Goal: Information Seeking & Learning: Learn about a topic

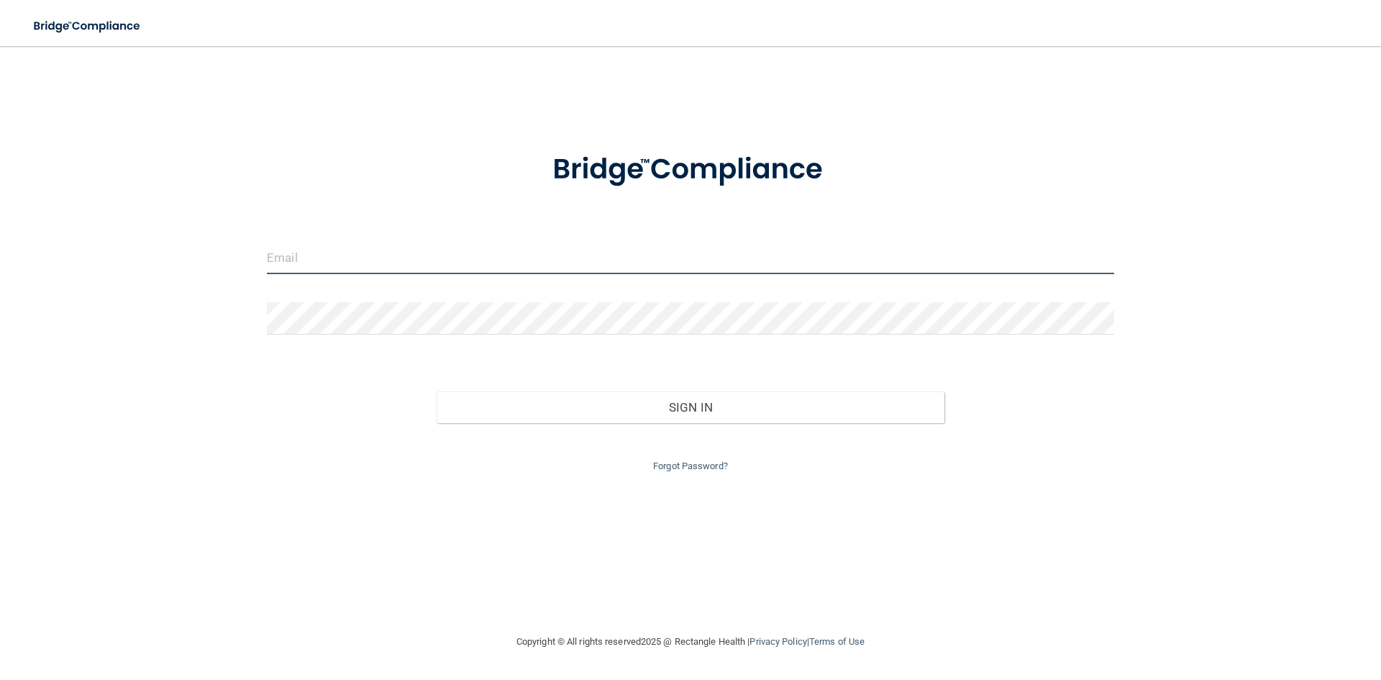
click at [398, 263] on input "email" at bounding box center [690, 258] width 847 height 32
type input "[EMAIL_ADDRESS][DOMAIN_NAME]"
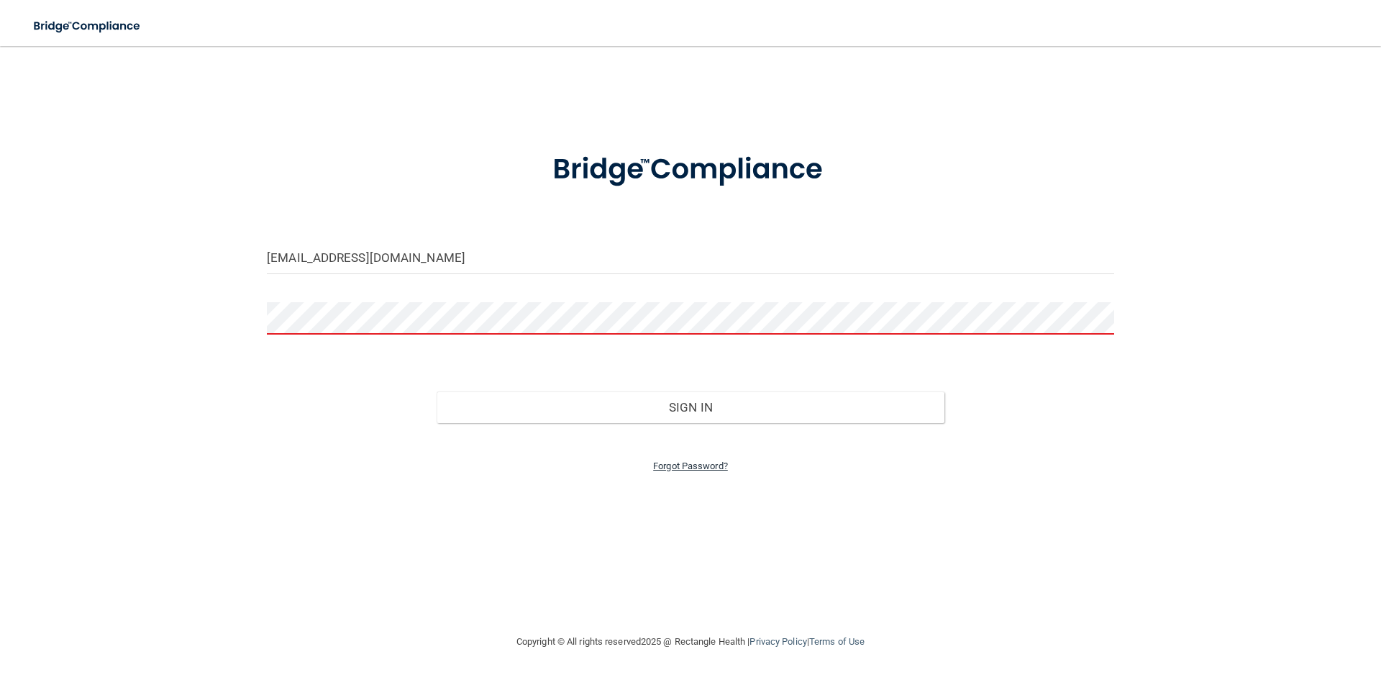
click at [706, 467] on link "Forgot Password?" at bounding box center [690, 465] width 75 height 11
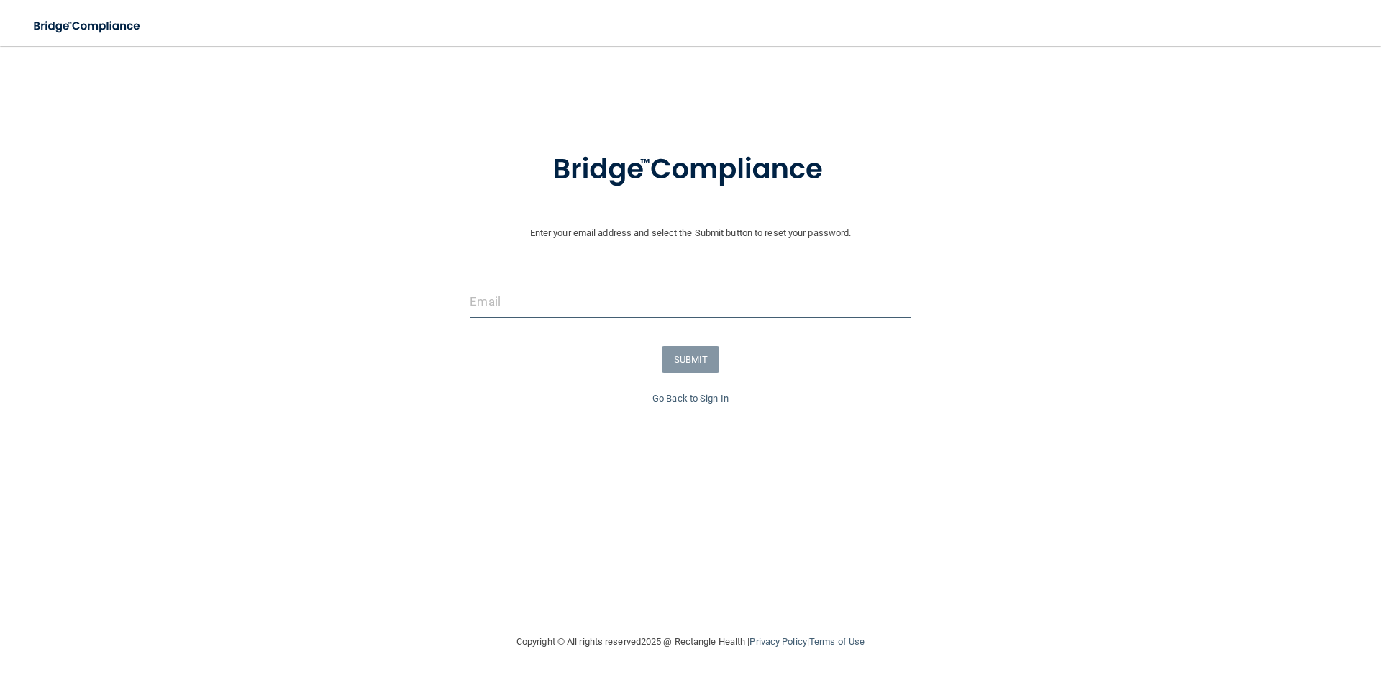
click at [498, 306] on input "email" at bounding box center [690, 302] width 441 height 32
type input "[EMAIL_ADDRESS][DOMAIN_NAME]"
click at [683, 360] on button "SUBMIT" at bounding box center [691, 359] width 58 height 27
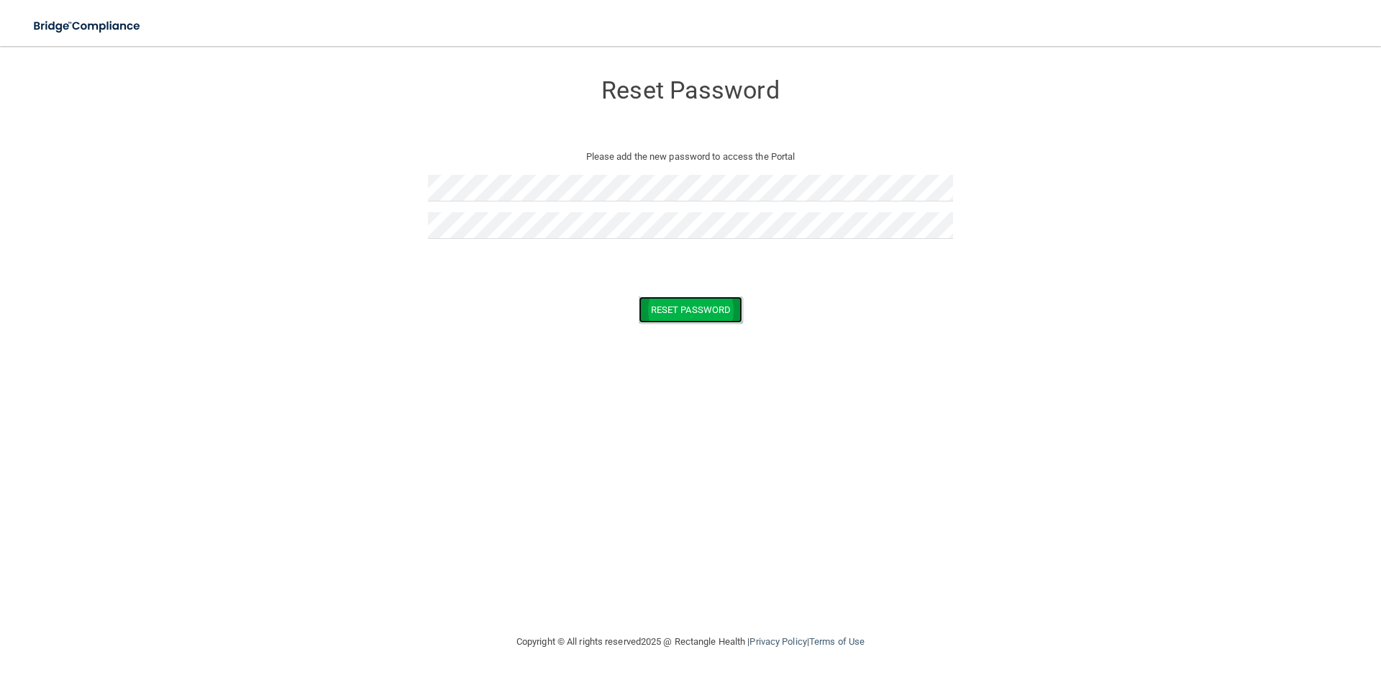
click at [688, 306] on button "Reset Password" at bounding box center [691, 309] width 104 height 27
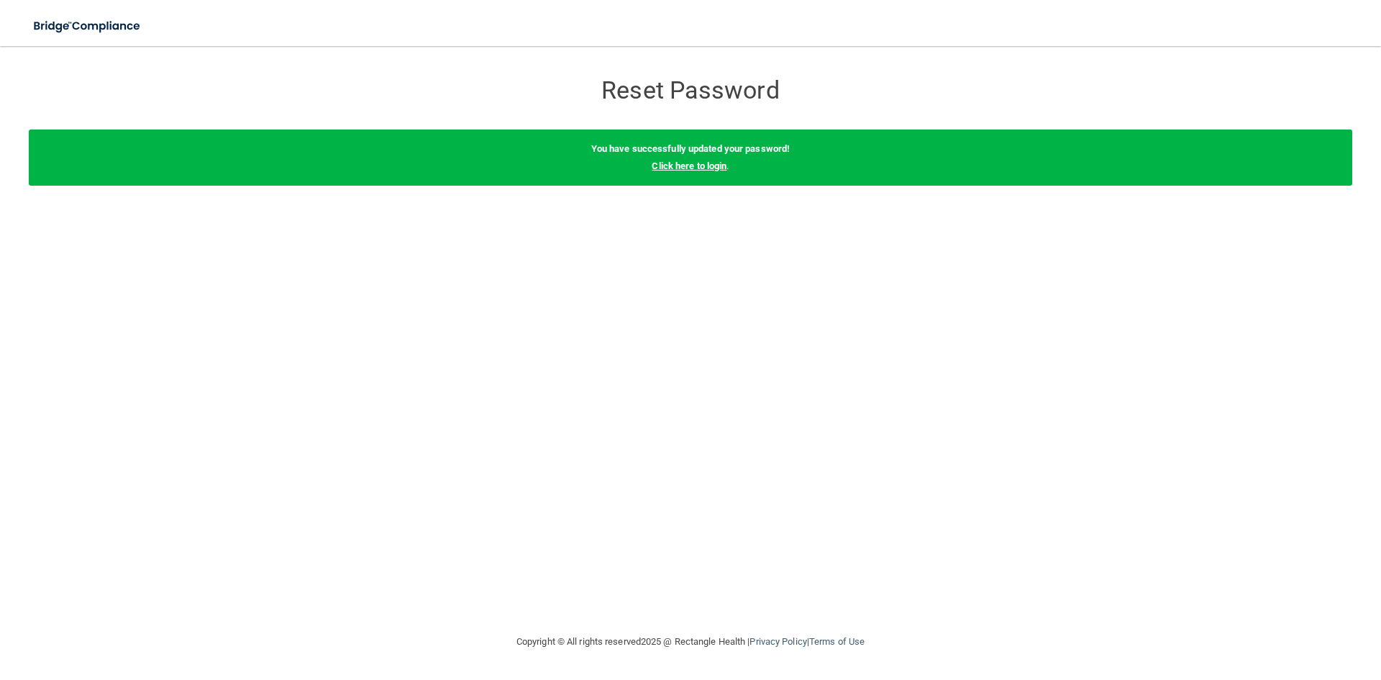
click at [711, 168] on link "Click here to login" at bounding box center [689, 165] width 75 height 11
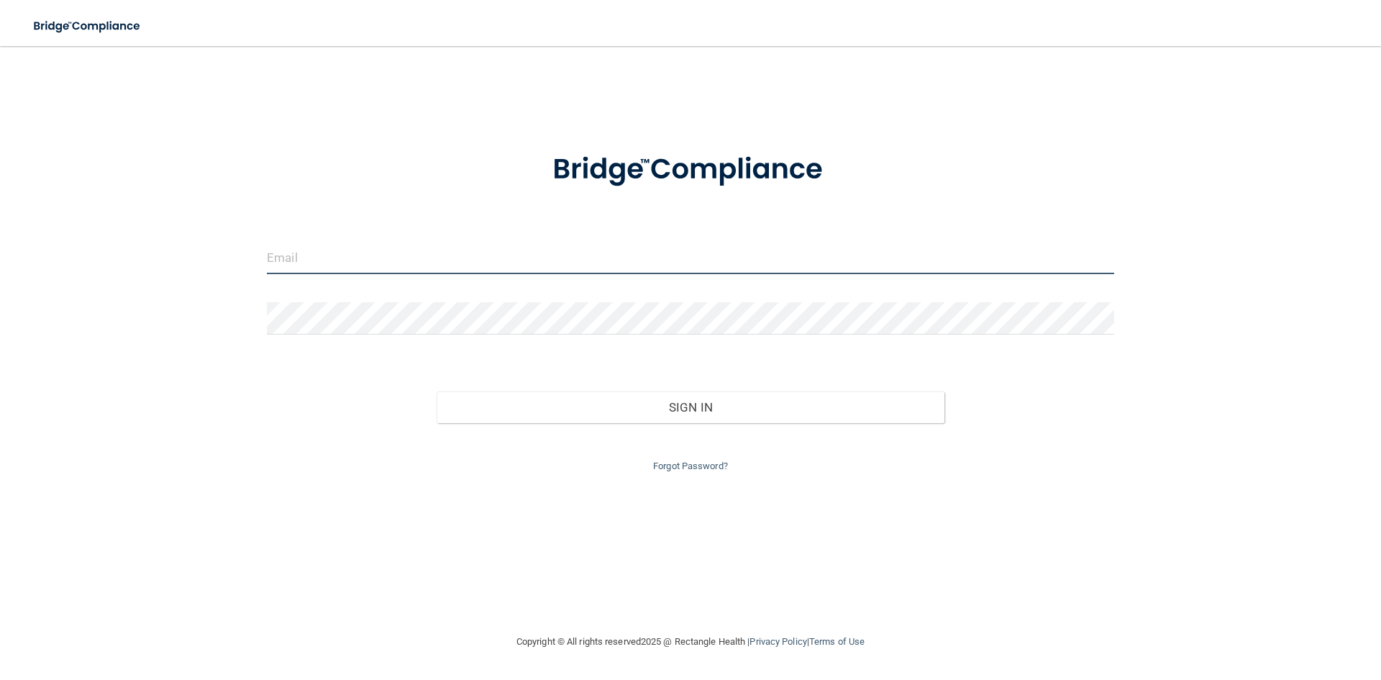
click at [284, 255] on input "email" at bounding box center [690, 258] width 847 height 32
type input "[EMAIL_ADDRESS][DOMAIN_NAME]"
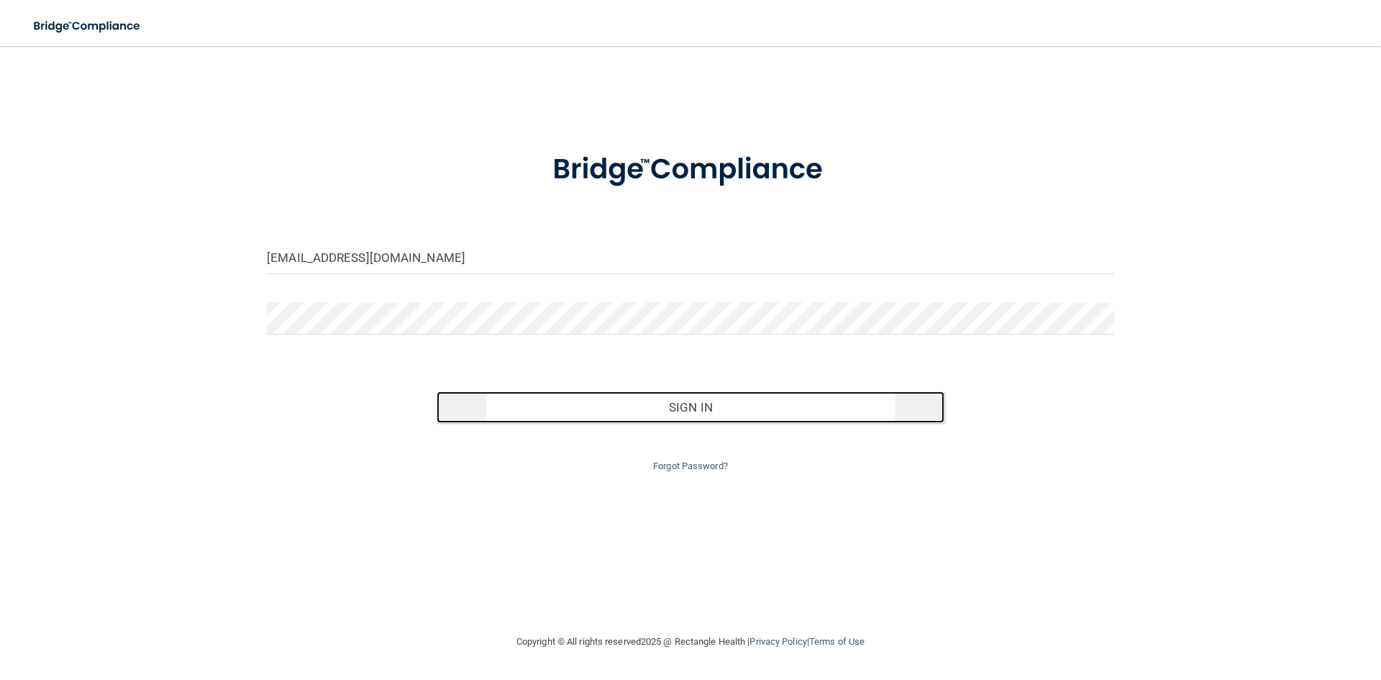
click at [675, 407] on button "Sign In" at bounding box center [691, 407] width 509 height 32
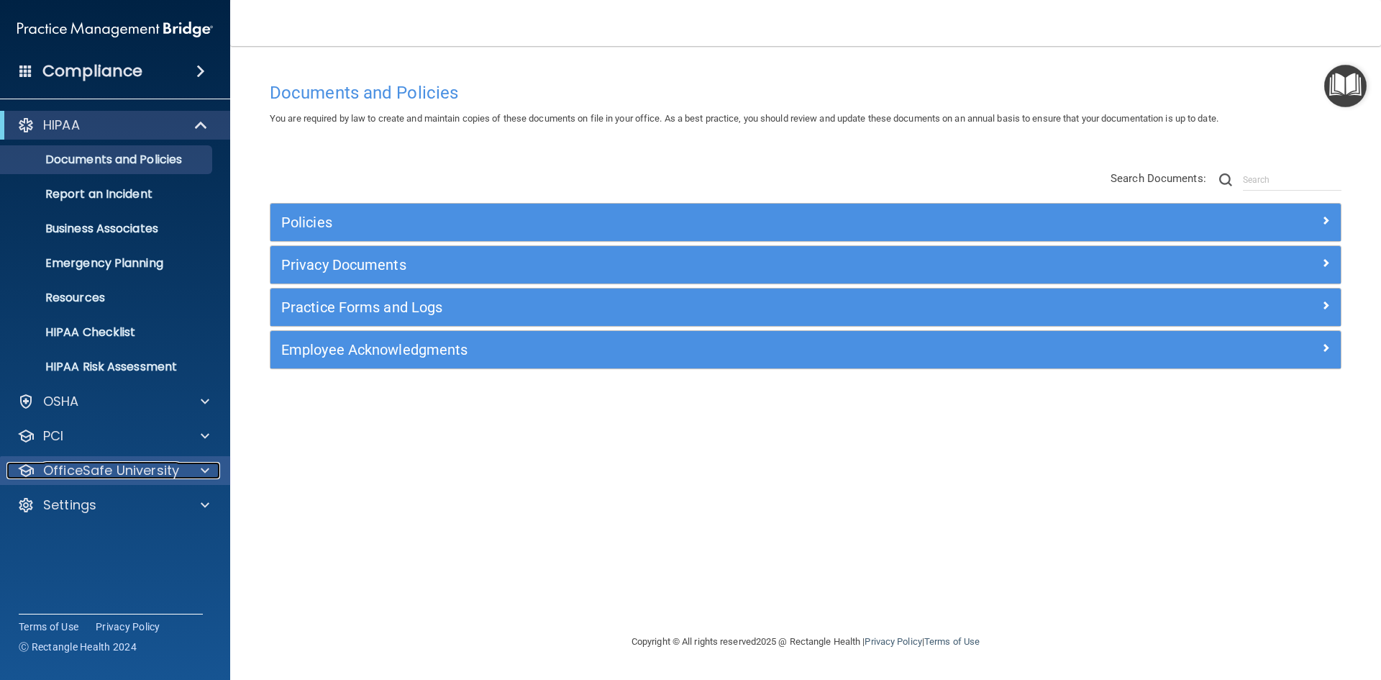
click at [107, 469] on p "OfficeSafe University" at bounding box center [111, 470] width 136 height 17
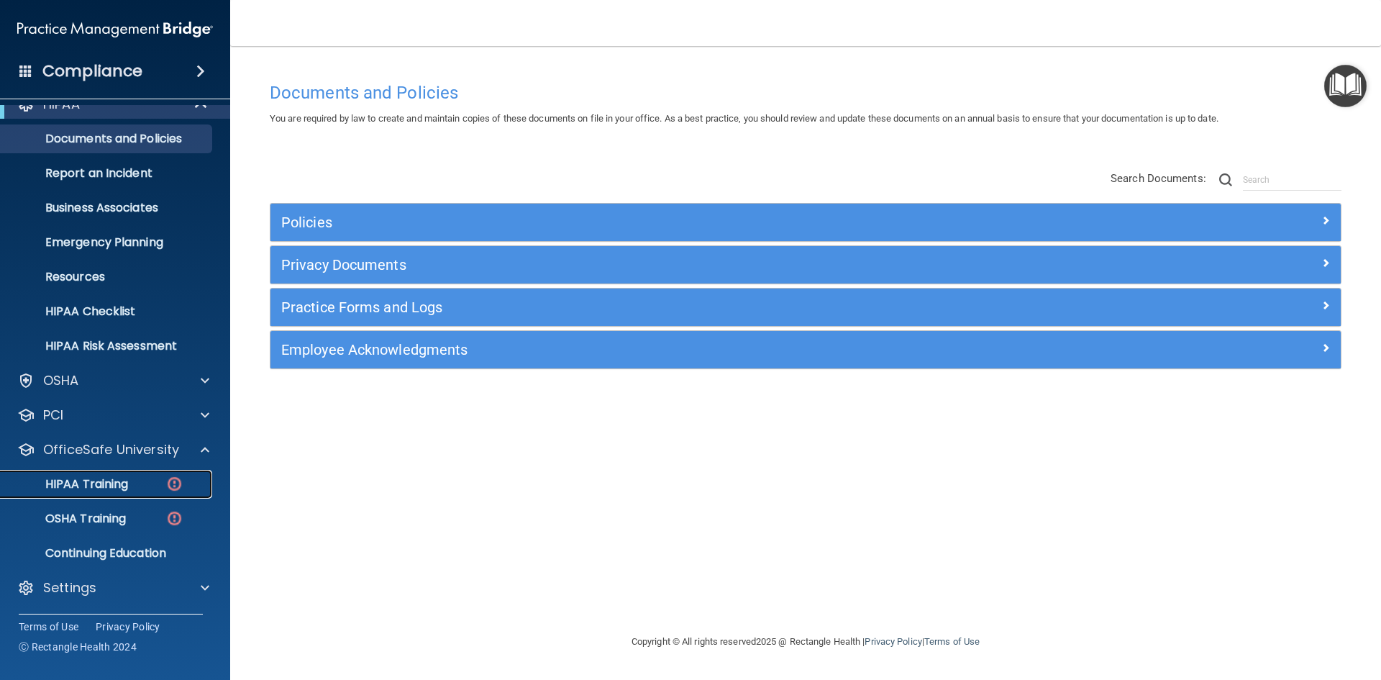
click at [102, 474] on link "HIPAA Training" at bounding box center [99, 484] width 227 height 29
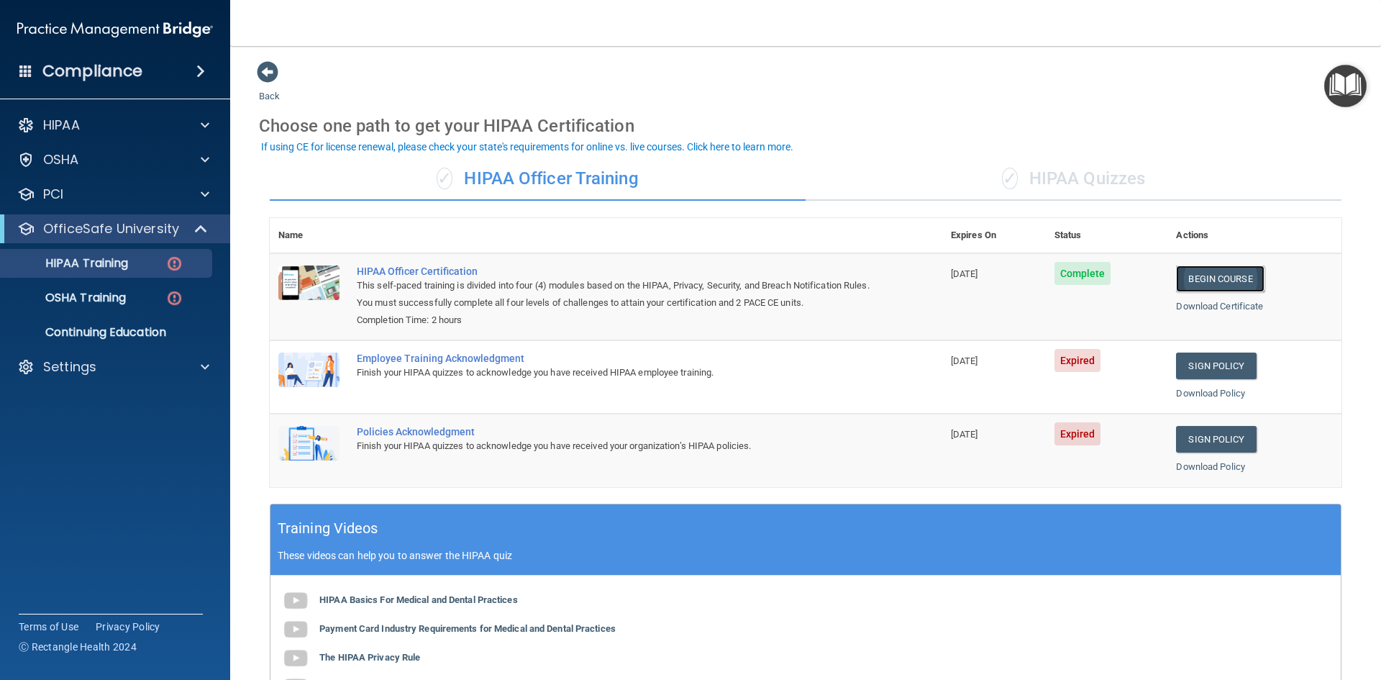
click at [1213, 279] on link "Begin Course" at bounding box center [1220, 278] width 88 height 27
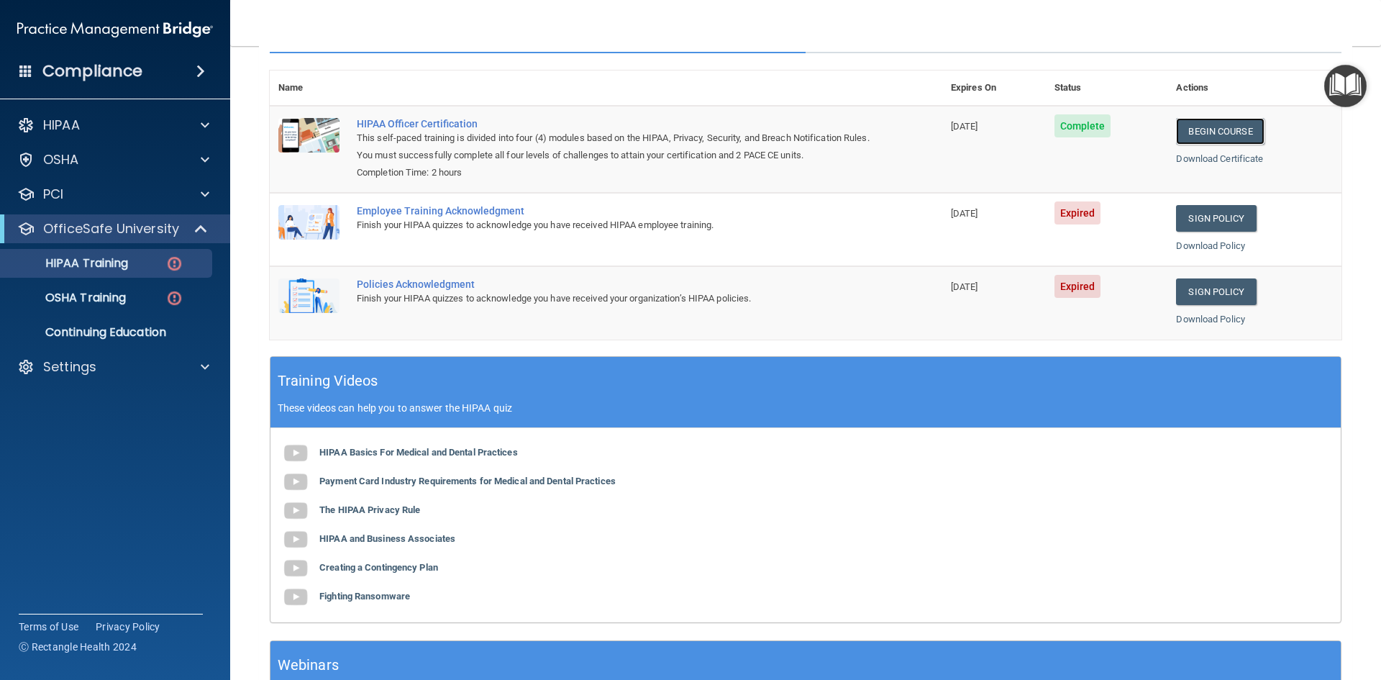
scroll to position [127, 0]
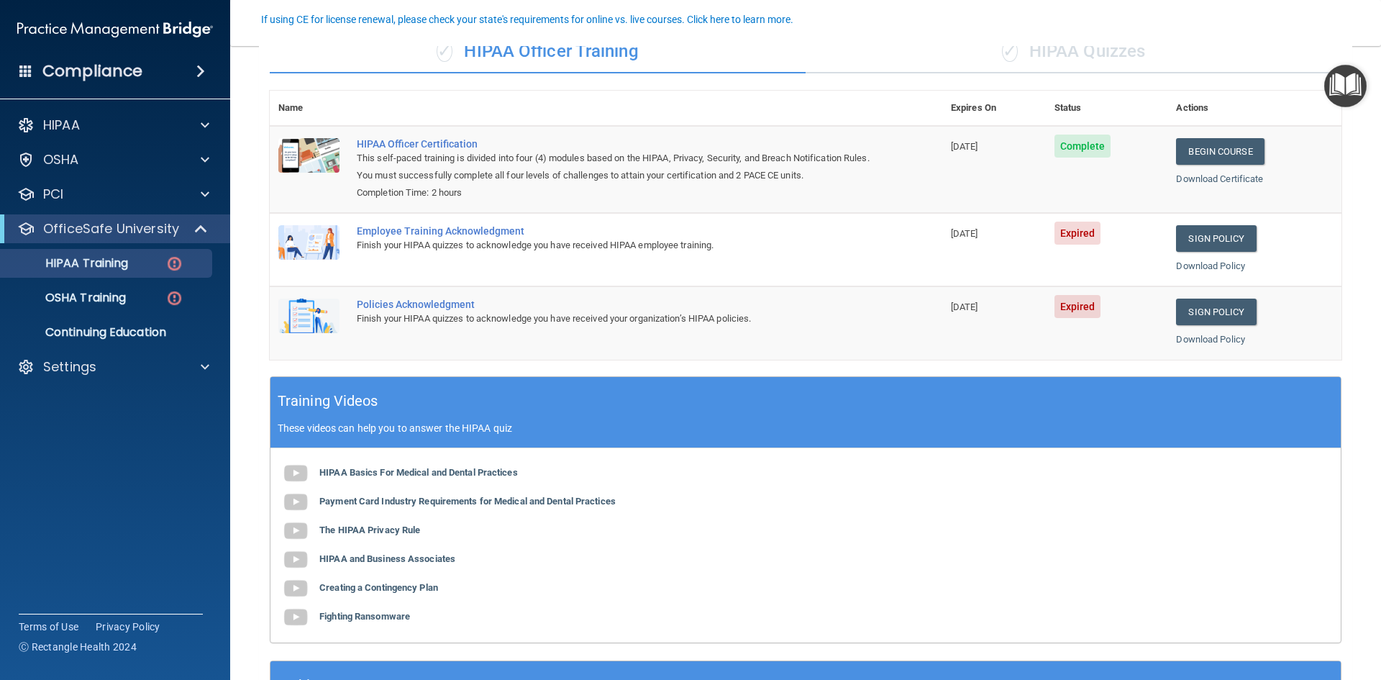
click at [411, 303] on div "Policies Acknowledgment" at bounding box center [614, 304] width 514 height 12
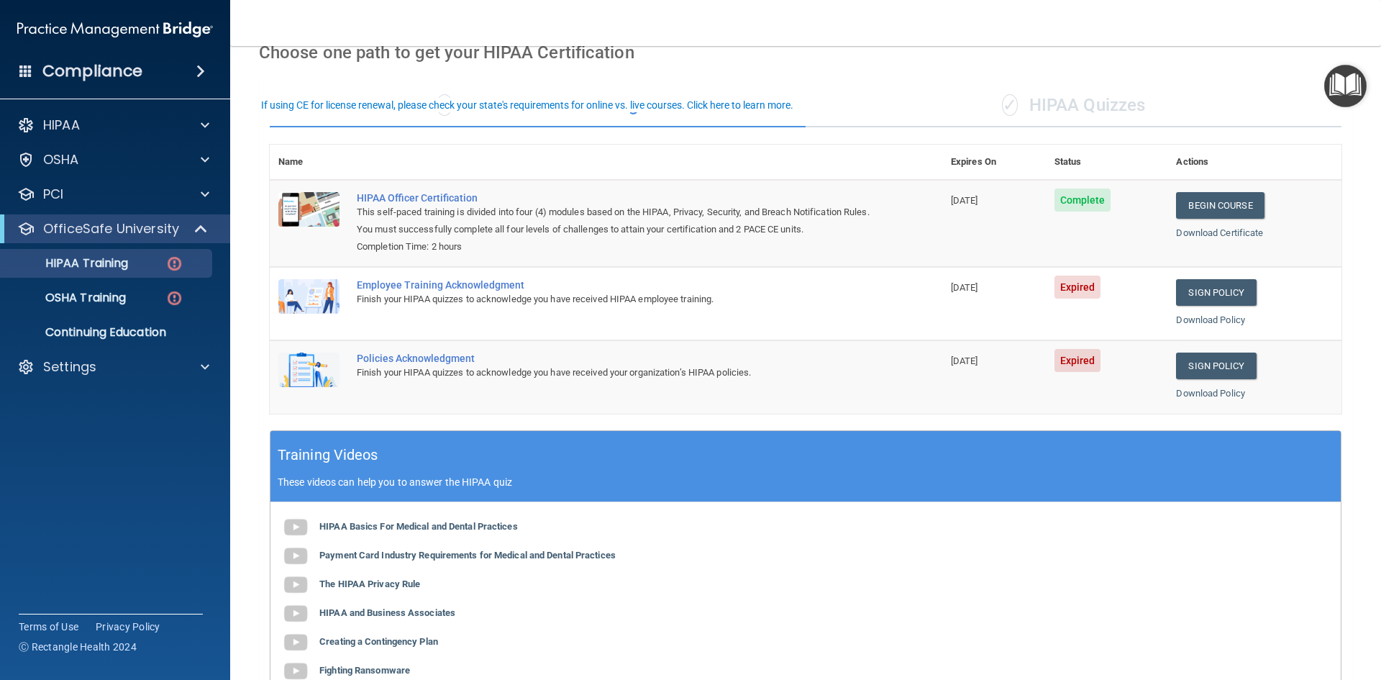
scroll to position [0, 0]
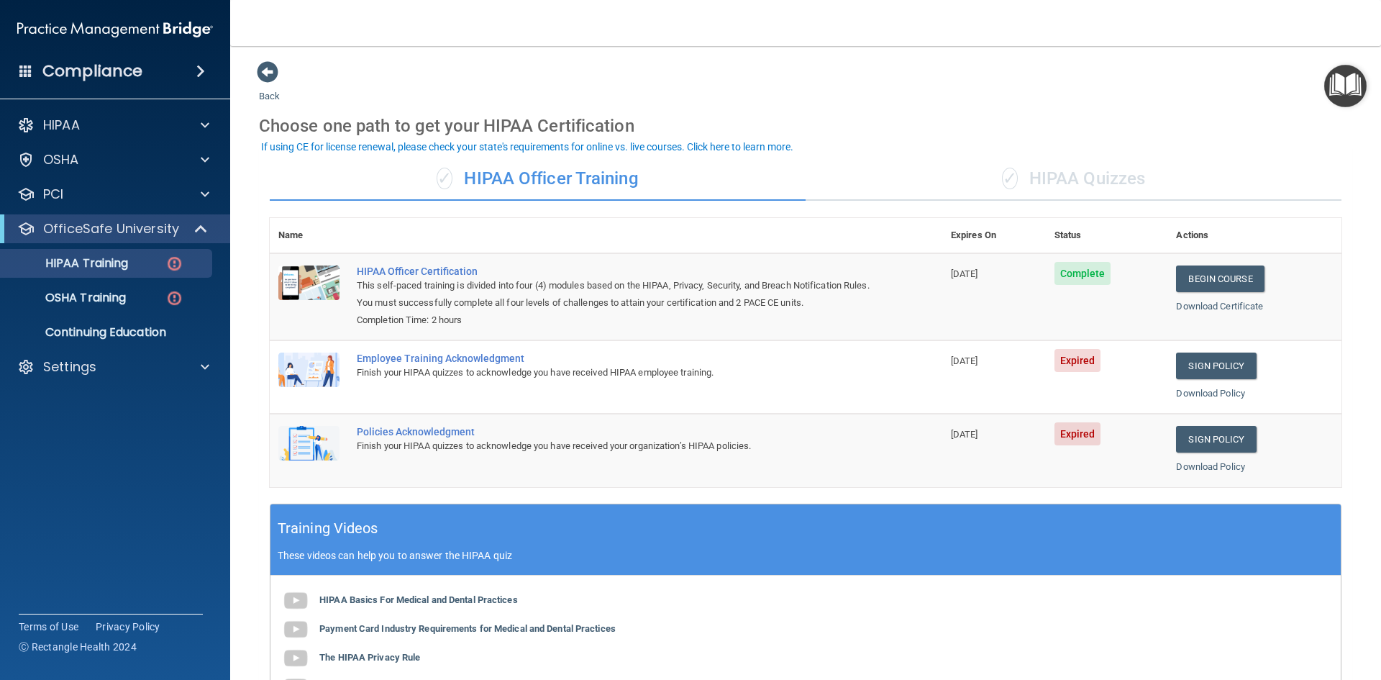
click at [1080, 181] on div "✓ HIPAA Quizzes" at bounding box center [1074, 179] width 536 height 43
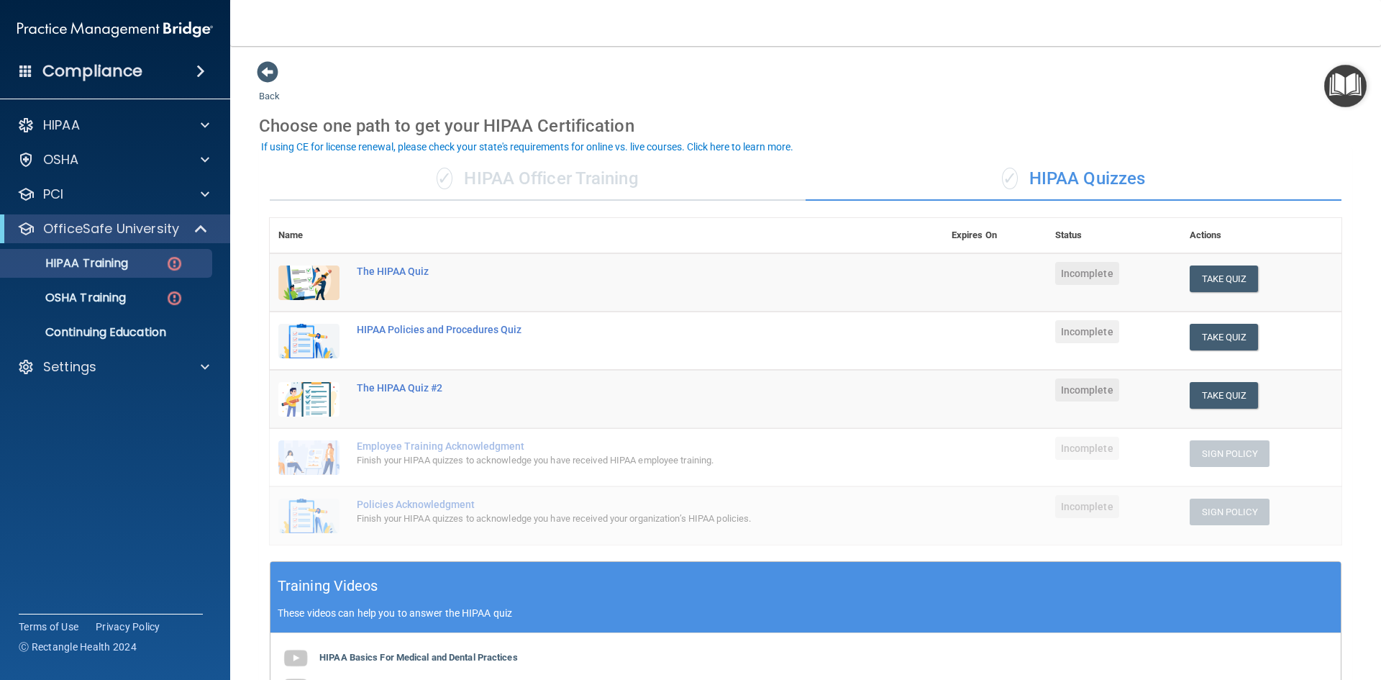
click at [595, 182] on div "✓ HIPAA Officer Training" at bounding box center [538, 179] width 536 height 43
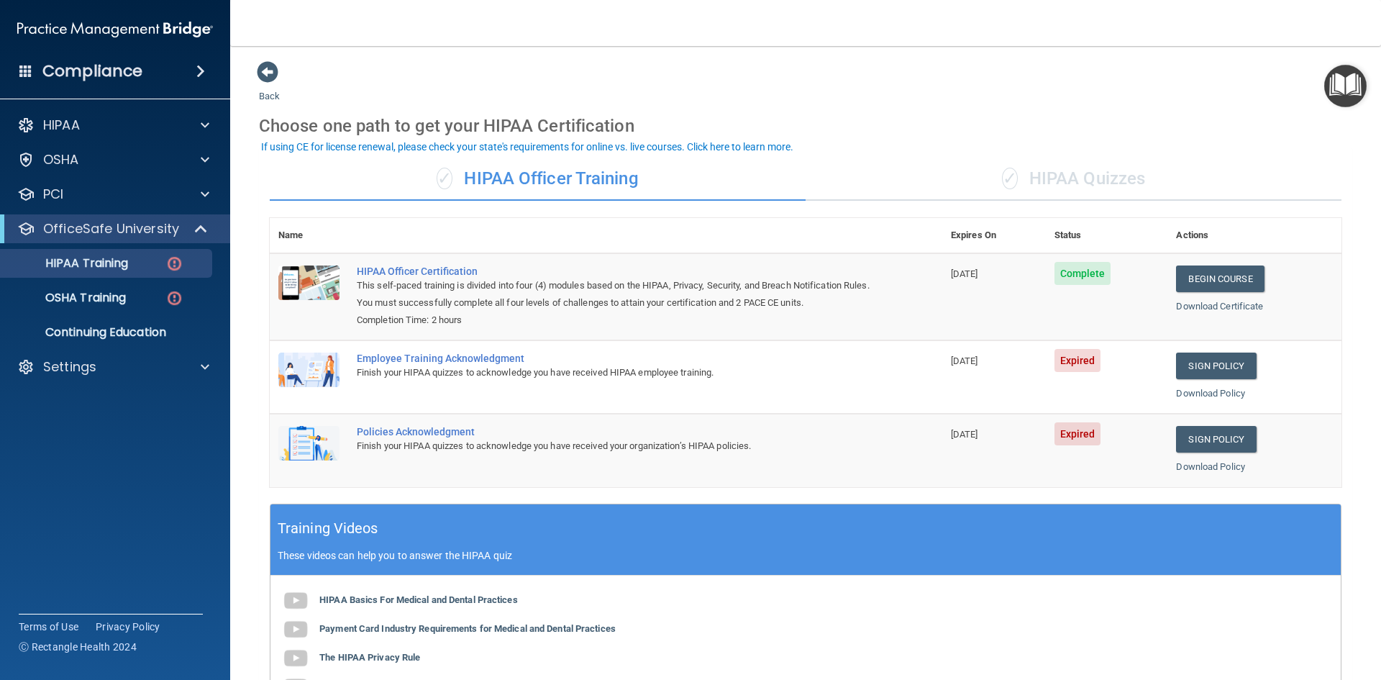
click at [1070, 180] on div "✓ HIPAA Quizzes" at bounding box center [1074, 179] width 536 height 43
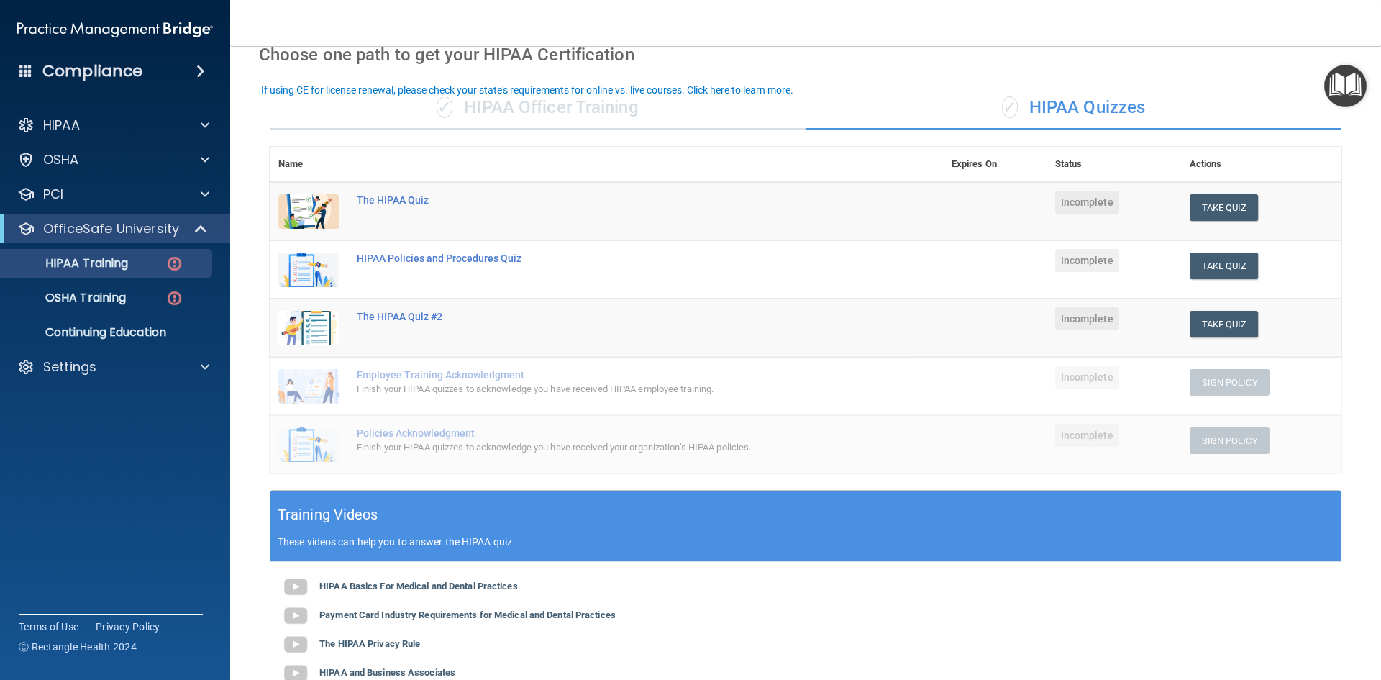
scroll to position [72, 0]
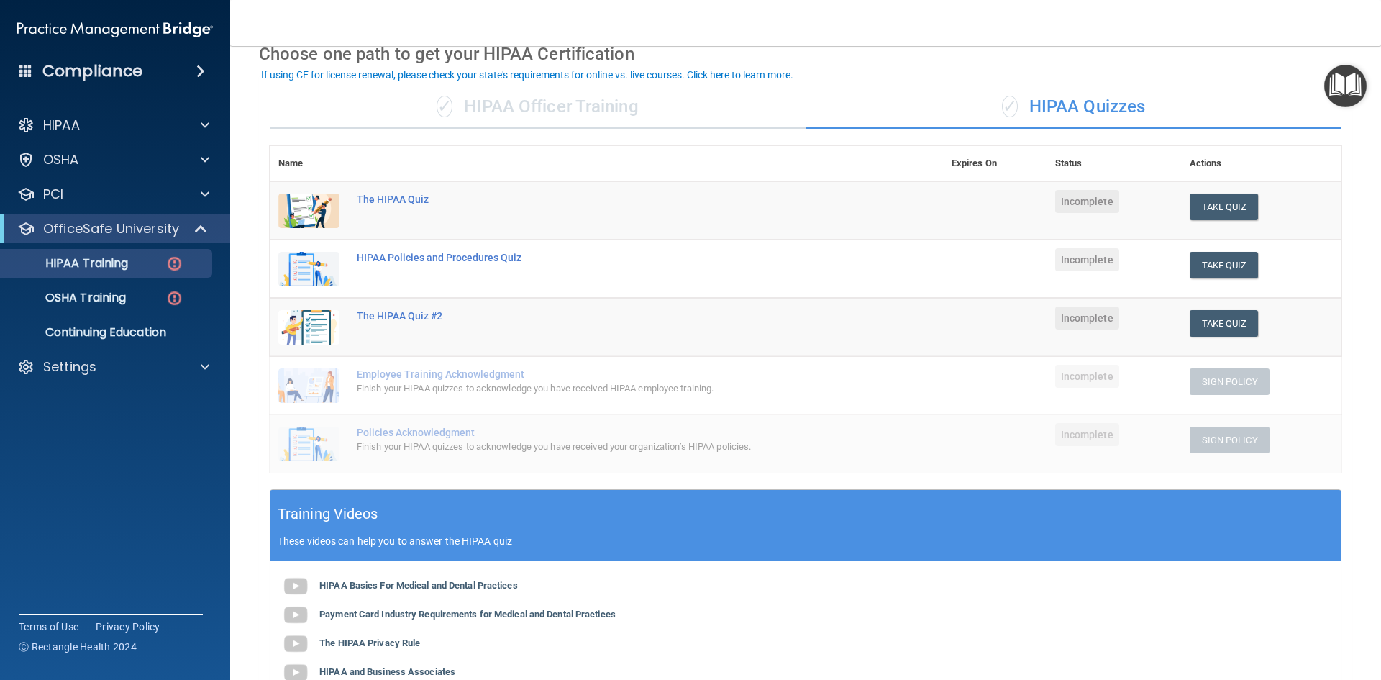
click at [603, 106] on div "✓ HIPAA Officer Training" at bounding box center [538, 107] width 536 height 43
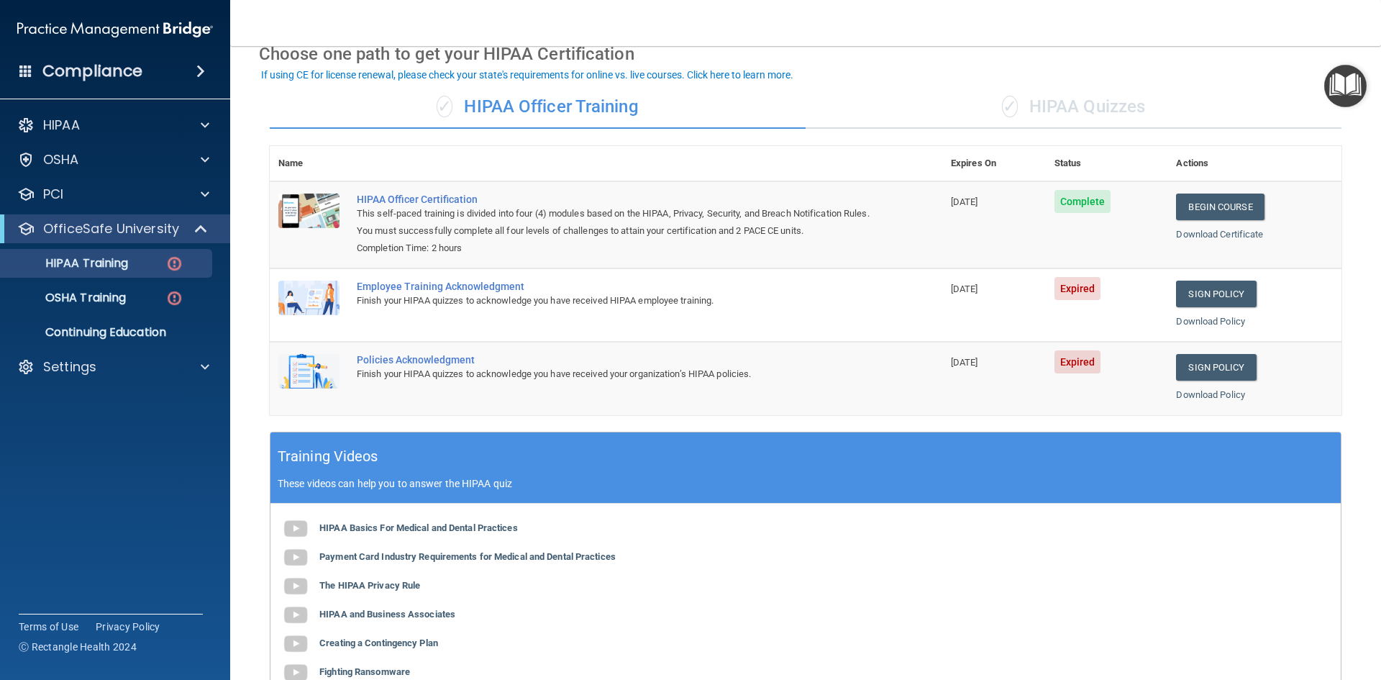
click at [1064, 107] on div "✓ HIPAA Quizzes" at bounding box center [1074, 107] width 536 height 43
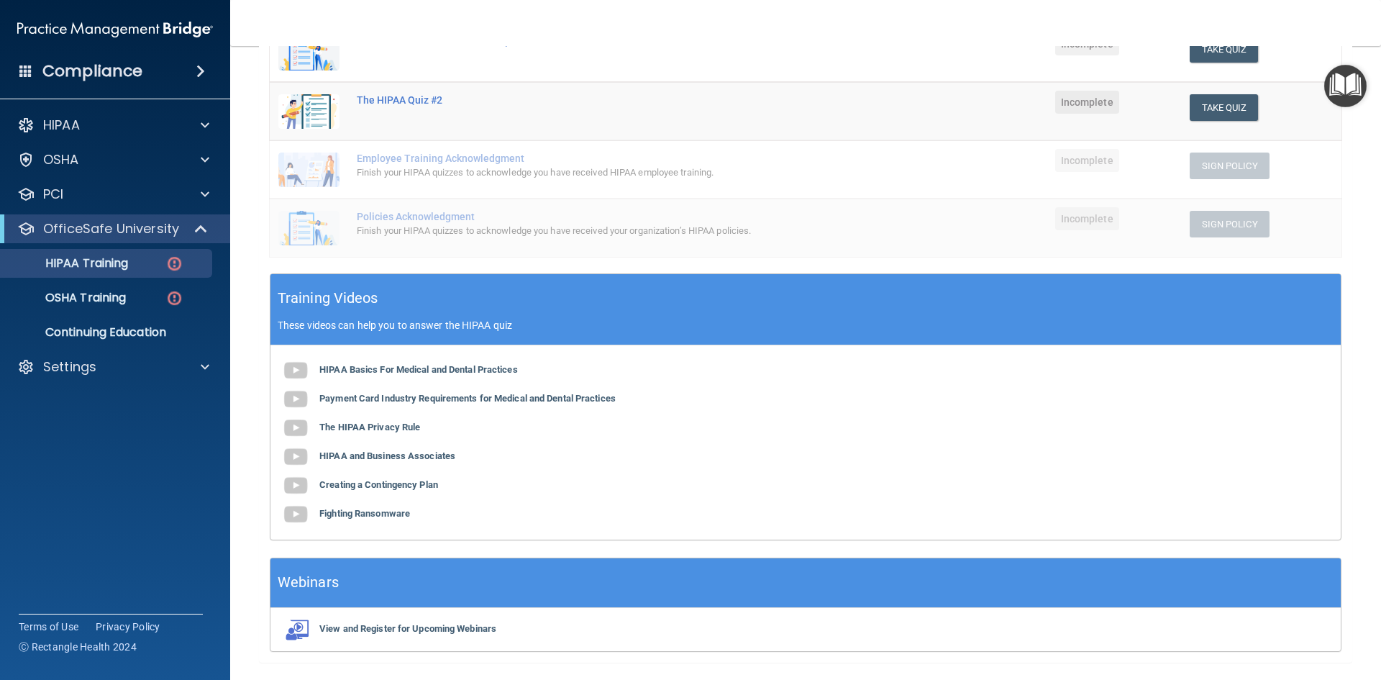
scroll to position [328, 0]
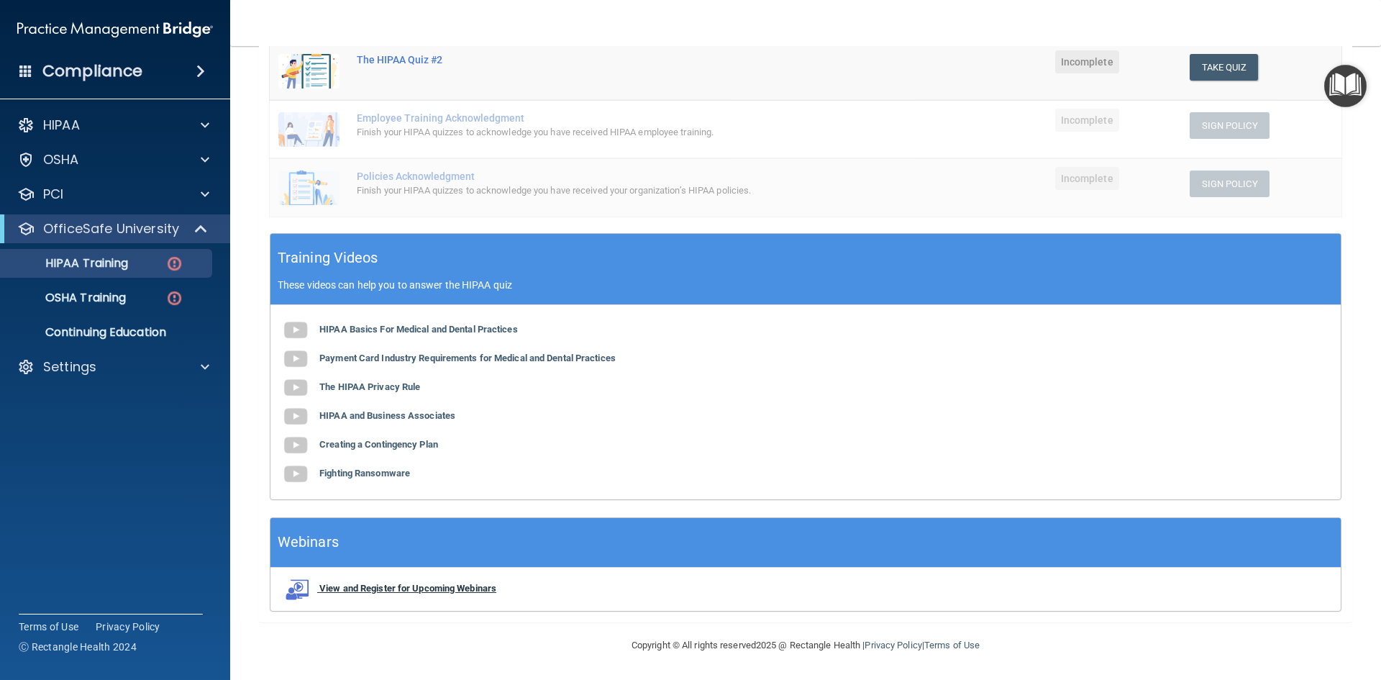
click at [440, 591] on b "View and Register for Upcoming Webinars" at bounding box center [407, 588] width 177 height 11
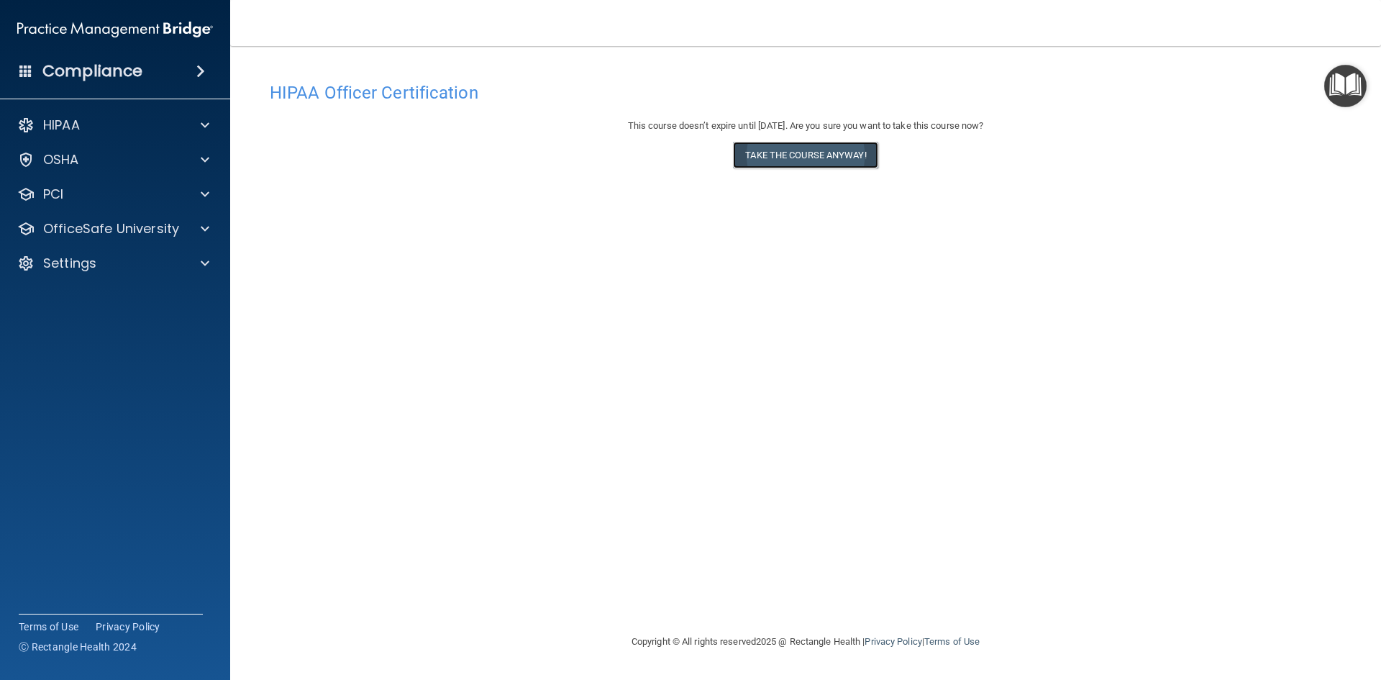
click at [789, 157] on button "Take the course anyway!" at bounding box center [805, 155] width 145 height 27
